Goal: Use online tool/utility: Utilize a website feature to perform a specific function

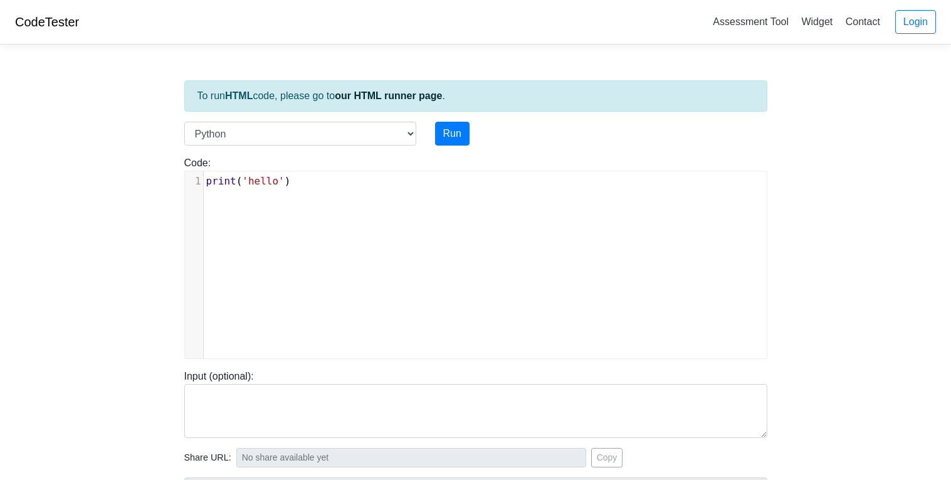
click at [478, 75] on div "To run HTML code, please go to our HTML runner page . Language C C++ Go Java Ja…" at bounding box center [476, 362] width 602 height 614
click at [349, 189] on div "xxxxxxxxxx 1 print ( 'hello' )" at bounding box center [485, 181] width 563 height 20
type textarea "'"
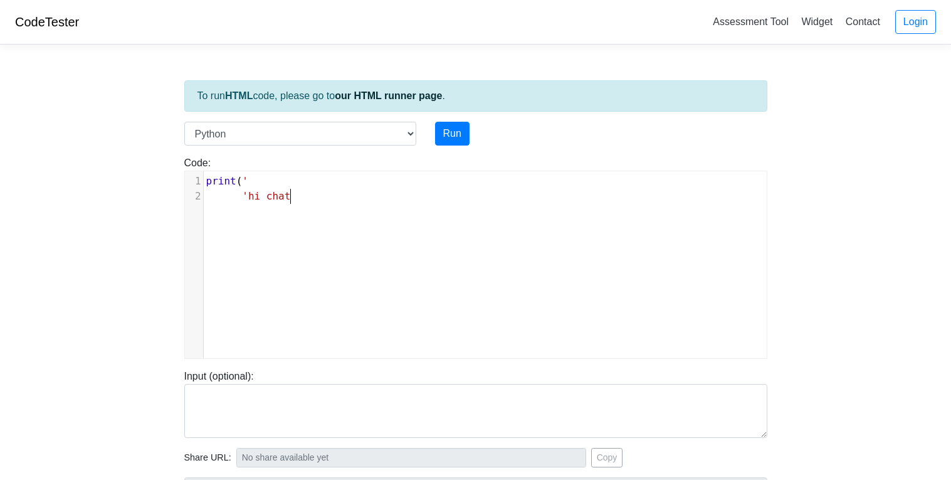
type textarea "'hi chat'"
type textarea "('hello chat')"
type textarea "pring"
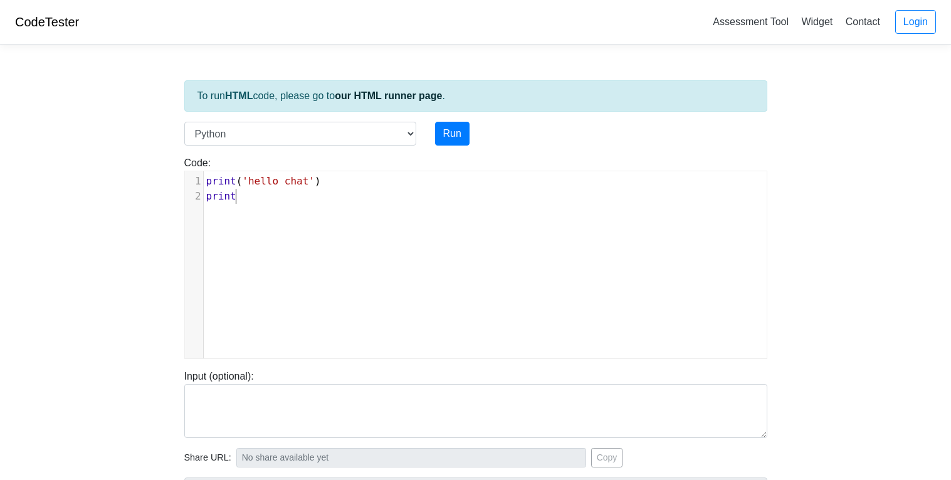
type textarea "t"
type textarea "(gayground i"
type textarea "is bad)"
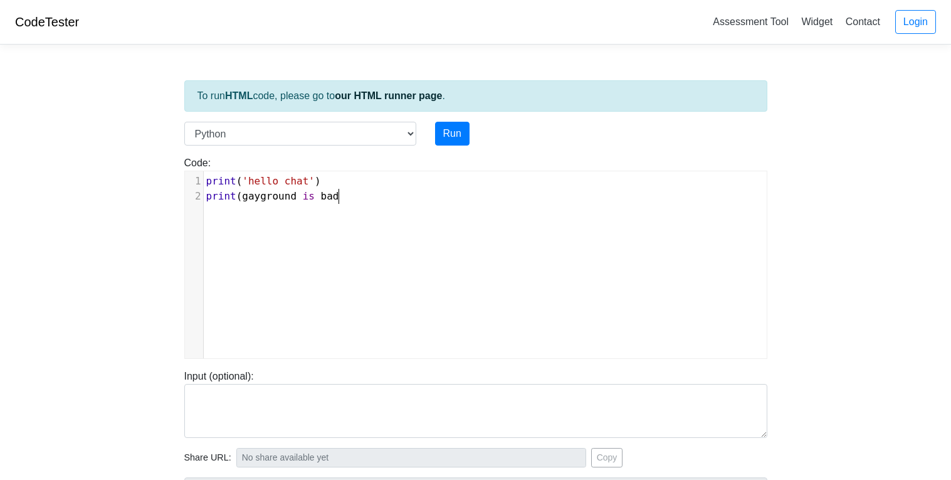
scroll to position [4, 41]
type textarea "'"
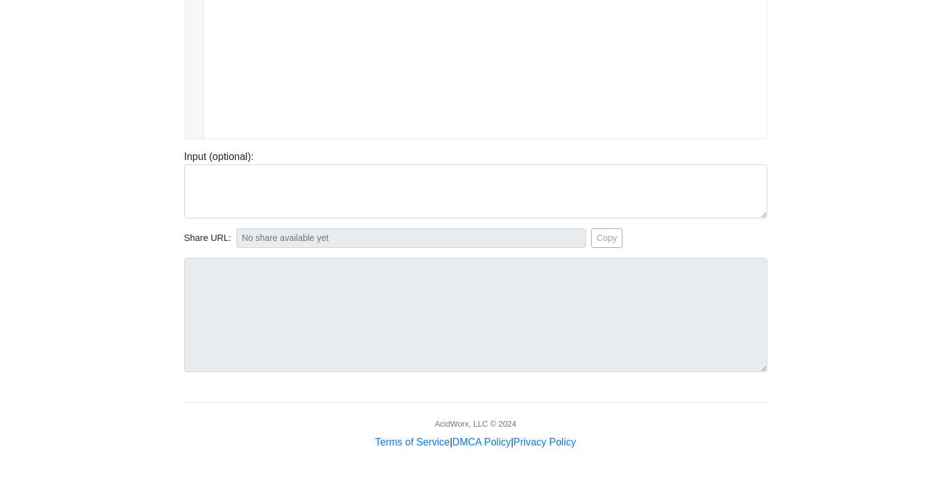
scroll to position [0, 0]
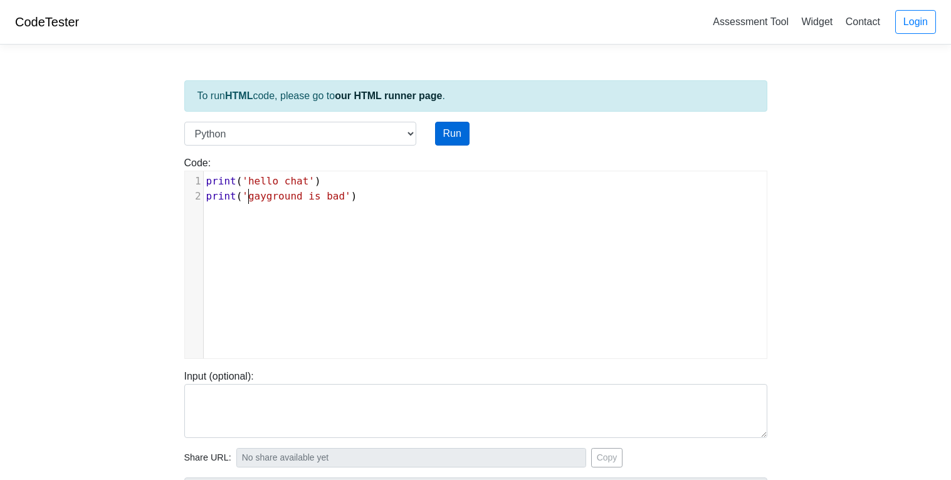
type textarea "'"
click at [461, 127] on button "Run" at bounding box center [452, 134] width 34 height 24
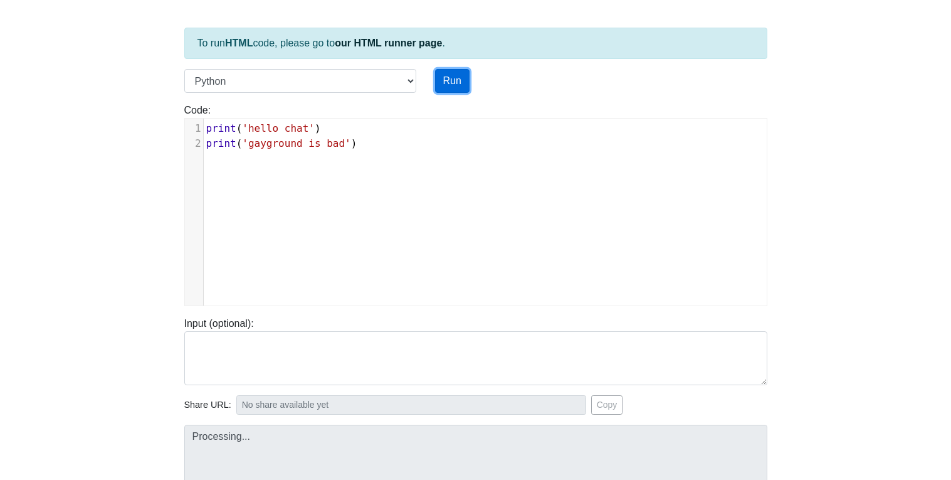
scroll to position [219, 0]
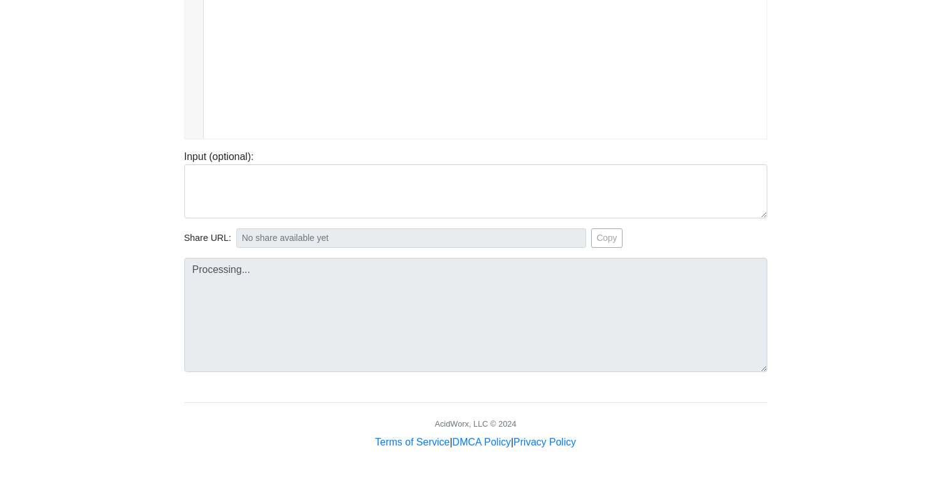
type input "[URL][DOMAIN_NAME]"
type textarea "Stdout: hello chat gayground is bad"
